Goal: Information Seeking & Learning: Learn about a topic

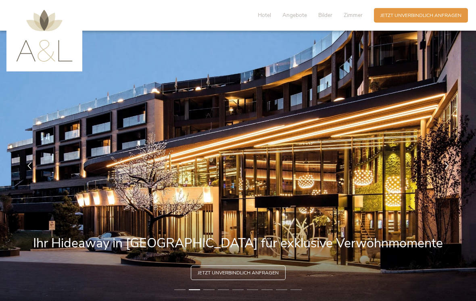
click at [352, 15] on span "Zimmer" at bounding box center [353, 15] width 19 height 8
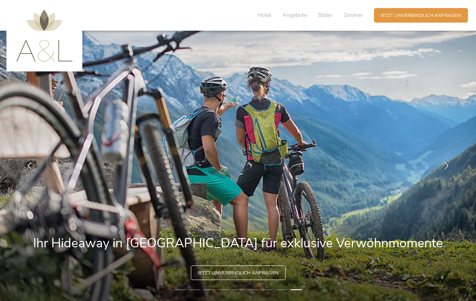
click at [353, 15] on span "Zimmer" at bounding box center [353, 15] width 19 height 8
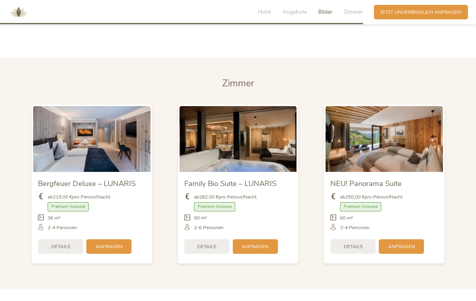
scroll to position [1542, 0]
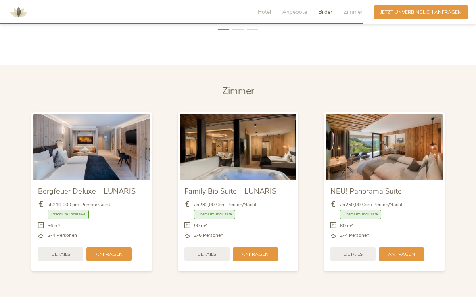
click at [475, 208] on section "Zimmer Zimmer Bergfeuer Deluxe – LUNARIS ab 219,00 € pro Person/Nacht Premium I…" at bounding box center [238, 181] width 476 height 232
click at [473, 211] on section "Zimmer Zimmer Bergfeuer Deluxe – LUNARIS ab 219,00 € pro Person/Nacht Premium I…" at bounding box center [238, 181] width 476 height 232
click at [475, 205] on section "Zimmer Zimmer Bergfeuer Deluxe – LUNARIS ab 219,00 € pro Person/Nacht Premium I…" at bounding box center [238, 181] width 476 height 232
click at [473, 203] on section "Zimmer Zimmer Bergfeuer Deluxe – LUNARIS ab 219,00 € pro Person/Nacht Premium I…" at bounding box center [238, 181] width 476 height 232
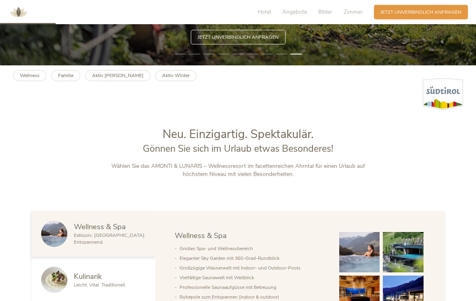
scroll to position [237, 0]
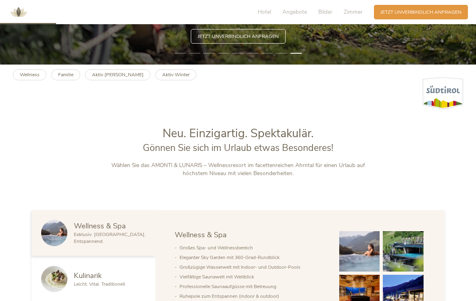
click at [29, 78] on b "Wellness" at bounding box center [30, 74] width 20 height 6
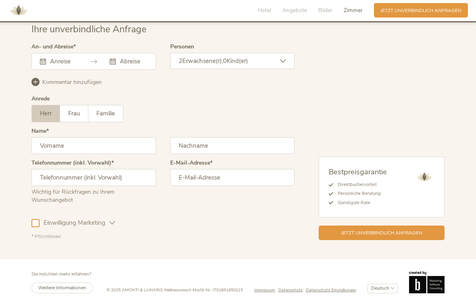
scroll to position [2055, 0]
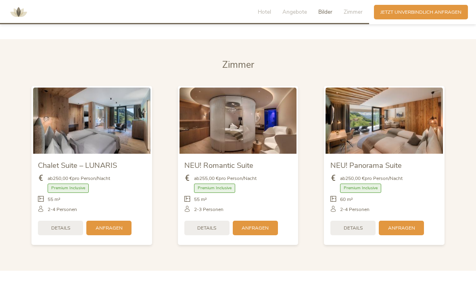
click at [266, 12] on span "Hotel" at bounding box center [264, 12] width 13 height 8
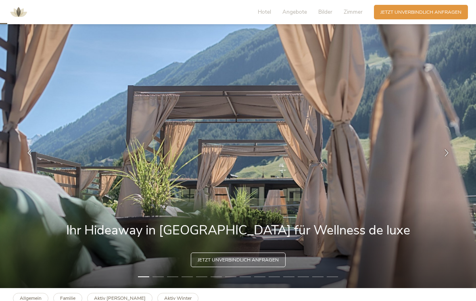
scroll to position [0, 0]
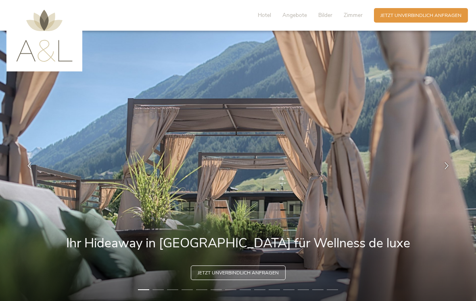
click at [323, 9] on div "Hotel Angebote Bilder Zimmer" at bounding box center [312, 15] width 124 height 15
click at [321, 17] on span "Bilder" at bounding box center [325, 15] width 14 height 8
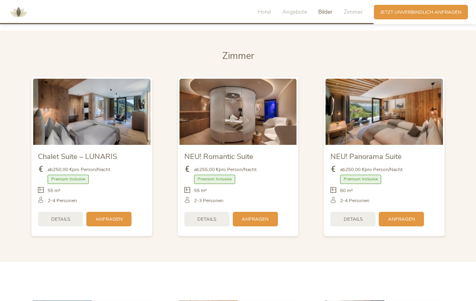
scroll to position [1613, 0]
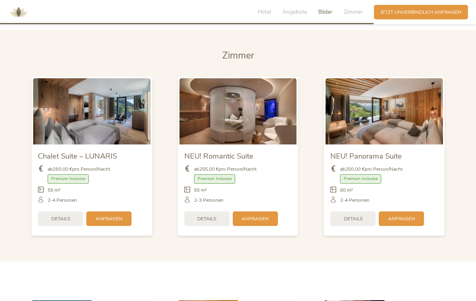
click at [463, 201] on section "[PERSON_NAME] Chalet Suite – LUNARIS ab 250,00 € pro Person/Nacht Premium Inclu…" at bounding box center [238, 146] width 476 height 232
click at [464, 202] on section "[PERSON_NAME] Chalet Suite – LUNARIS ab 250,00 € pro Person/Nacht Premium Inclu…" at bounding box center [238, 146] width 476 height 232
click at [235, 62] on span "Zimmer" at bounding box center [238, 55] width 32 height 13
click at [234, 62] on span "Zimmer" at bounding box center [238, 55] width 32 height 13
click at [235, 61] on span "Zimmer" at bounding box center [238, 55] width 32 height 13
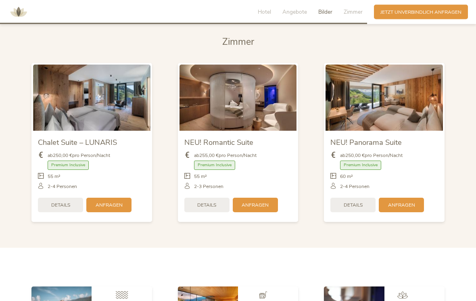
scroll to position [1642, 0]
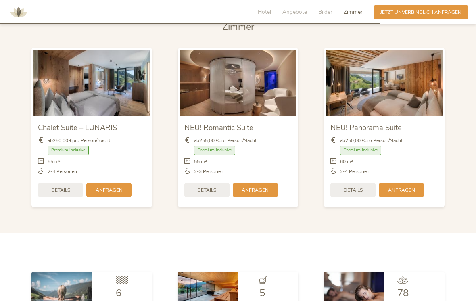
click at [470, 205] on section "[PERSON_NAME] Chalet Suite – LUNARIS ab 250,00 € pro Person/Nacht Premium Inclu…" at bounding box center [238, 117] width 476 height 232
click at [468, 188] on section "[PERSON_NAME] Chalet Suite – LUNARIS ab 250,00 € pro Person/Nacht Premium Inclu…" at bounding box center [238, 117] width 476 height 232
click at [467, 191] on section "[PERSON_NAME] Chalet Suite – LUNARIS ab 250,00 € pro Person/Nacht Premium Inclu…" at bounding box center [238, 117] width 476 height 232
click at [456, 188] on div "NEU! Panorama Suite ab 250,00 € pro Person/Nacht Premium Inclusive" at bounding box center [384, 128] width 147 height 172
click at [353, 194] on span "Details" at bounding box center [353, 190] width 19 height 7
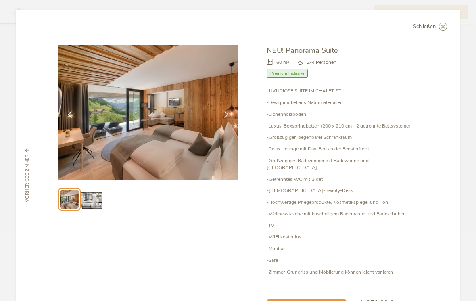
click at [226, 110] on div at bounding box center [226, 115] width 20 height 20
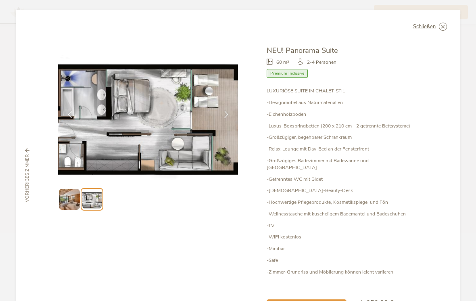
click at [225, 114] on icon at bounding box center [226, 114] width 7 height 7
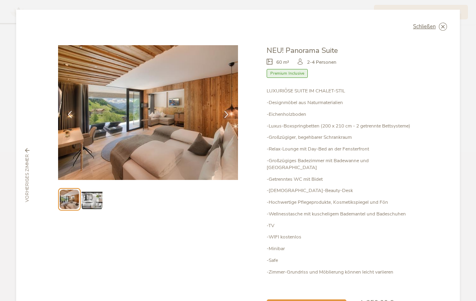
scroll to position [1490, 0]
click at [438, 23] on div "Schließen" at bounding box center [430, 27] width 34 height 8
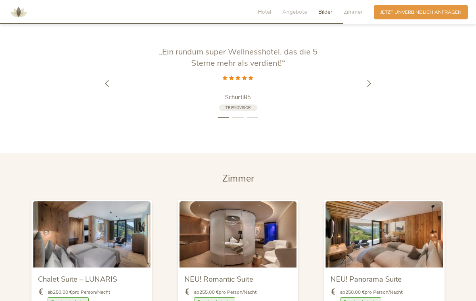
click at [367, 88] on div at bounding box center [369, 83] width 20 height 20
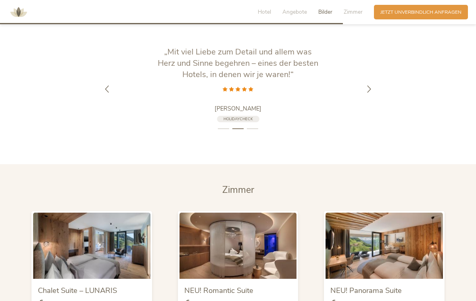
click at [375, 90] on div at bounding box center [369, 89] width 20 height 20
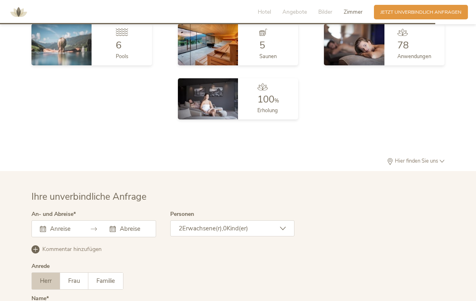
scroll to position [1900, 0]
